Goal: Task Accomplishment & Management: Manage account settings

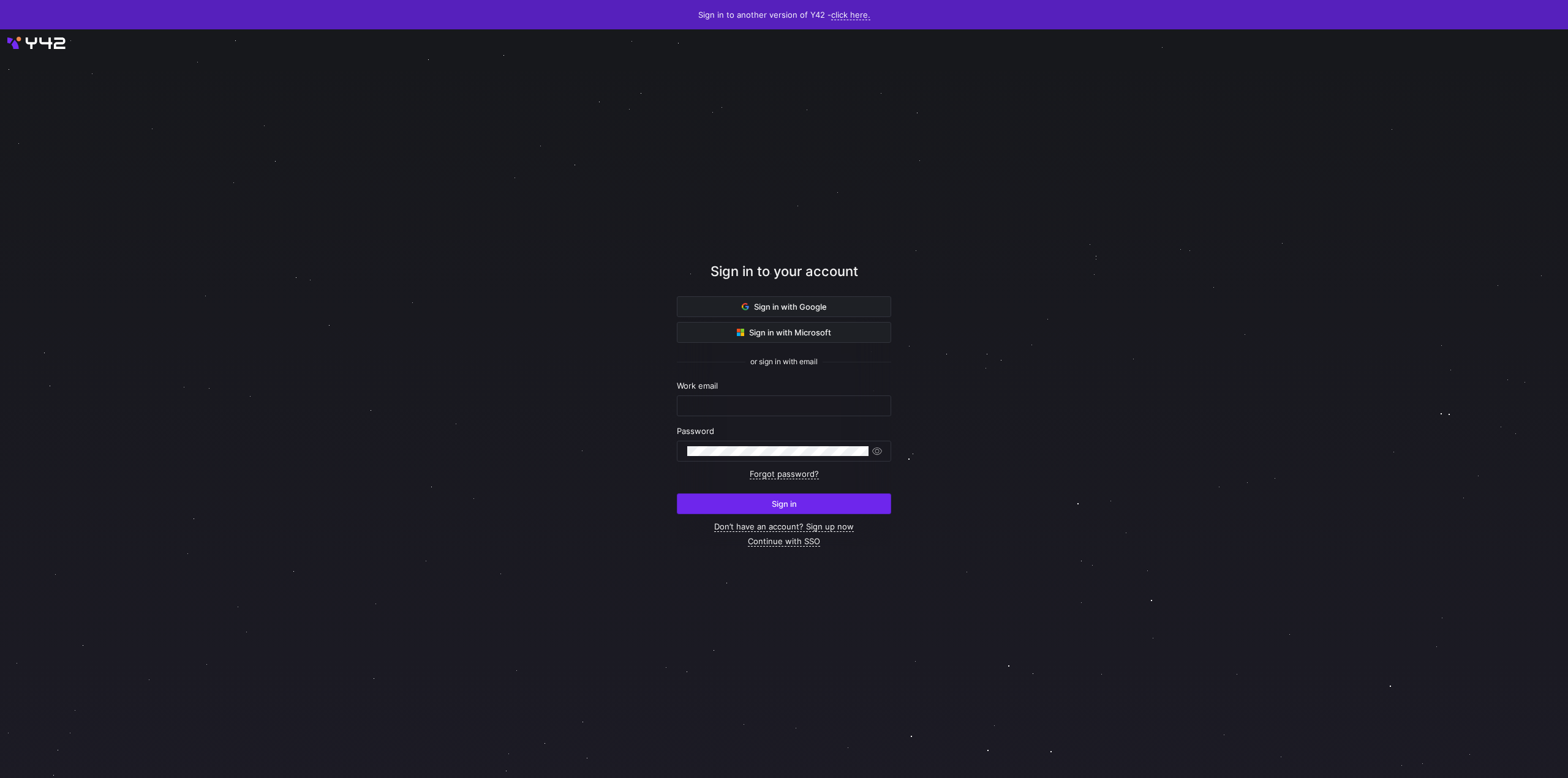
type input "[EMAIL_ADDRESS][DOMAIN_NAME]"
click at [780, 512] on span "submit" at bounding box center [784, 504] width 213 height 20
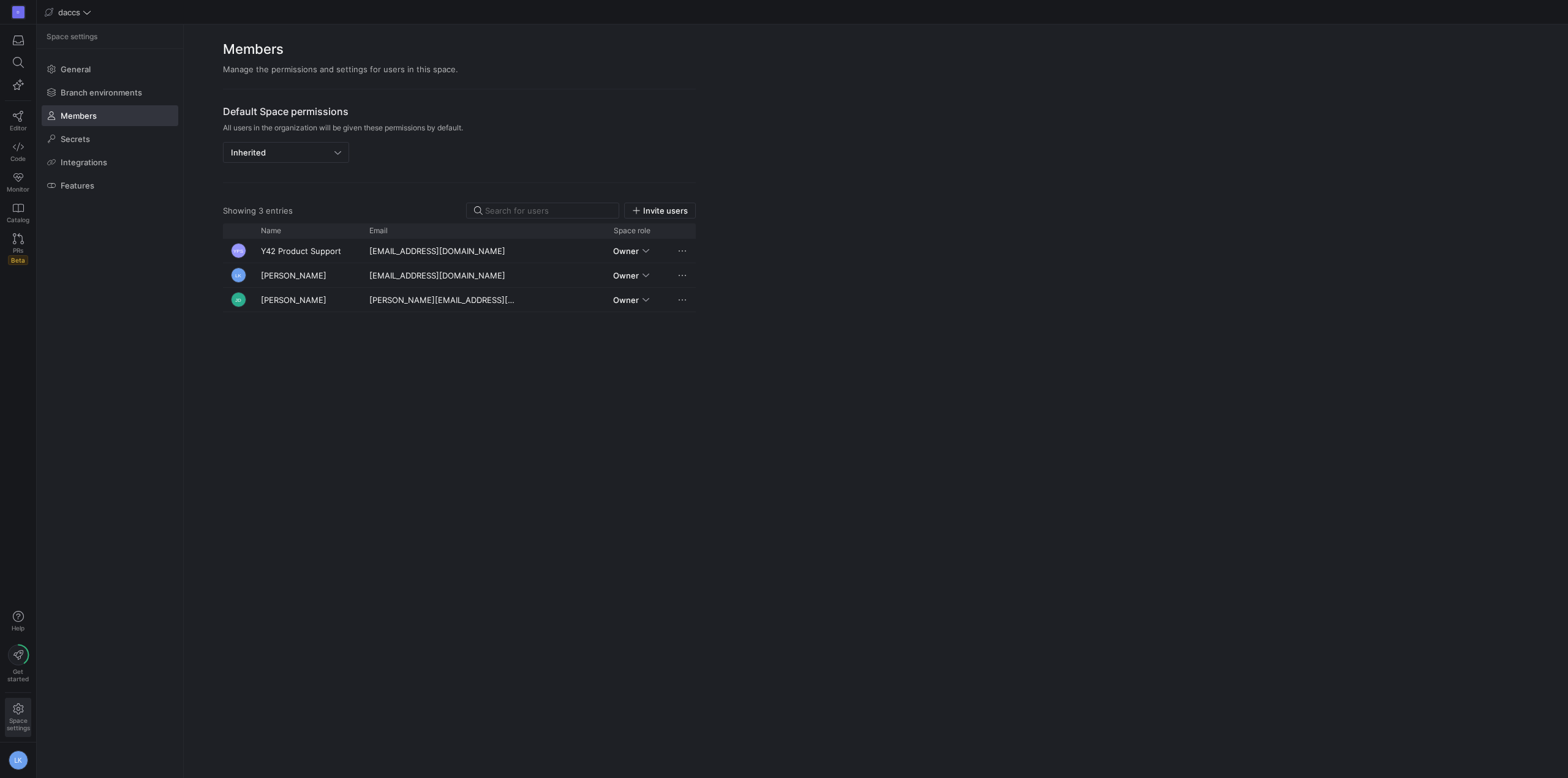
click at [141, 462] on y42-org-space-settings-sidebar "Space settings General Branch environments Members Secrets Integrations Features" at bounding box center [109, 401] width 146 height 753
click at [803, 423] on y42-org-space-settings-members "Members Manage the permissions and settings for users in this space. Default Sp…" at bounding box center [876, 401] width 1384 height 753
click at [15, 40] on icon "button" at bounding box center [19, 41] width 11 height 11
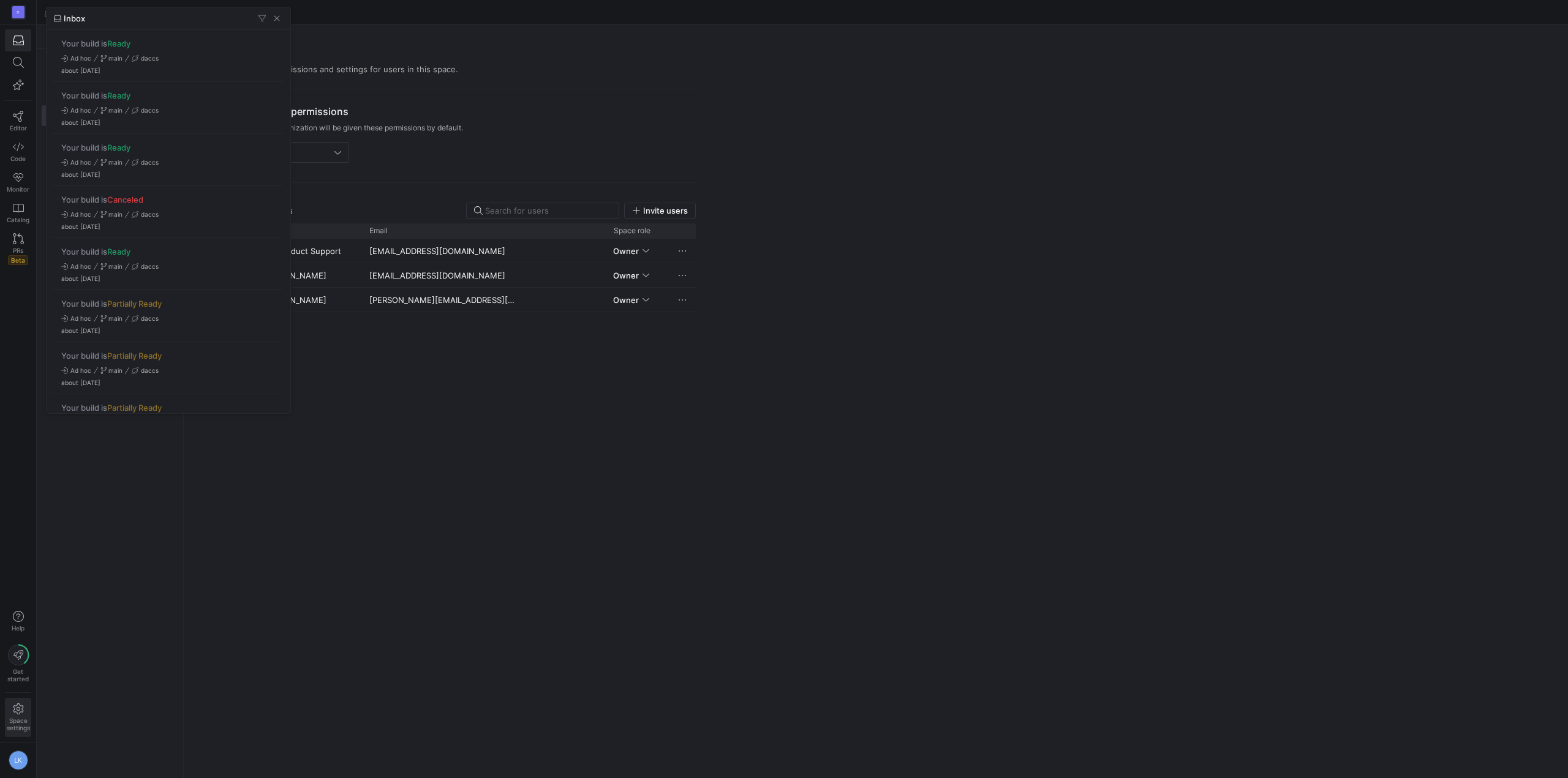
click at [118, 534] on div at bounding box center [784, 389] width 1568 height 778
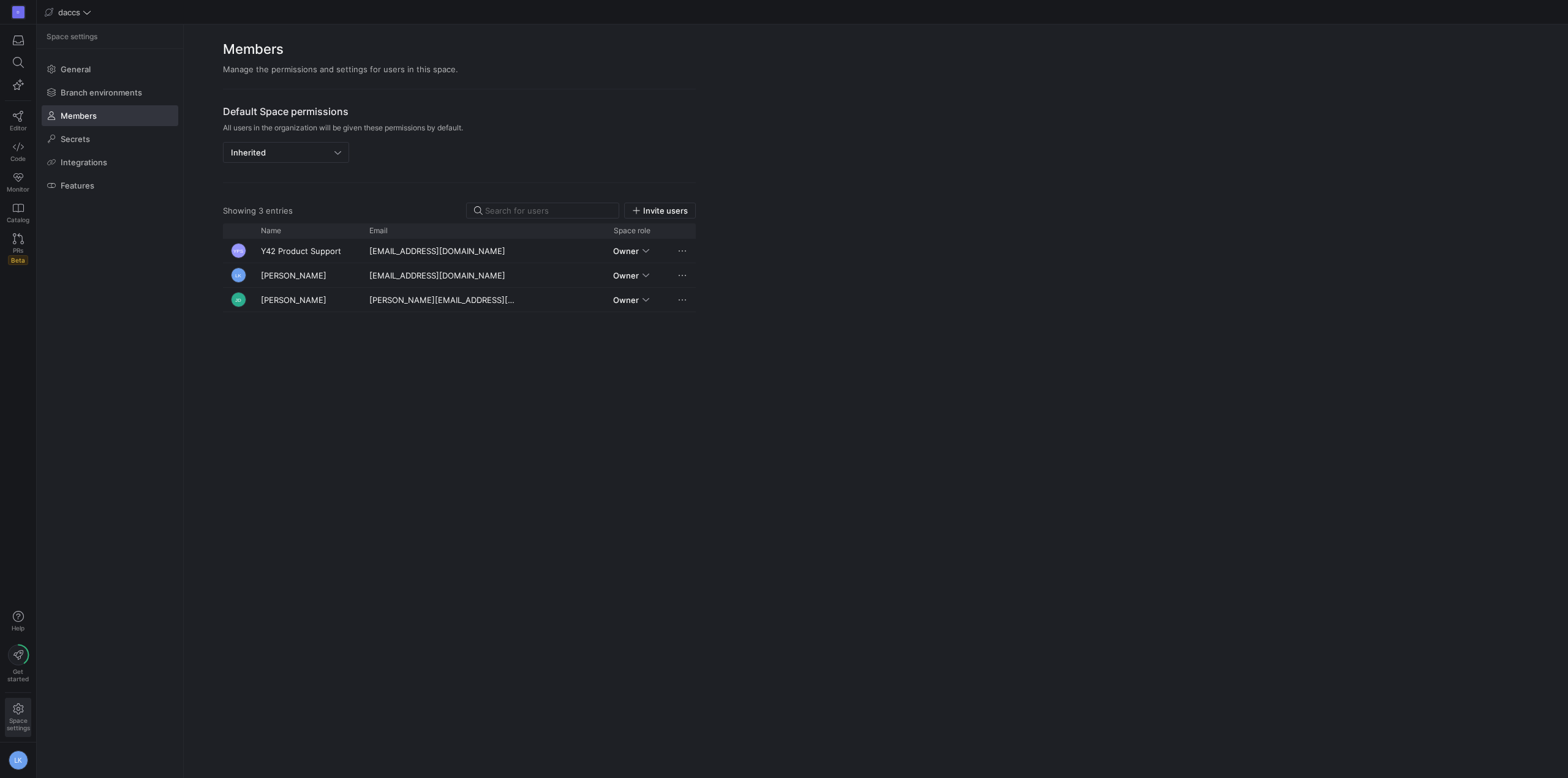
click at [472, 544] on div "YPS Y42 Product Support [EMAIL_ADDRESS][DOMAIN_NAME] Owner LK [PERSON_NAME] [EM…" at bounding box center [459, 501] width 473 height 524
